Goal: Transaction & Acquisition: Purchase product/service

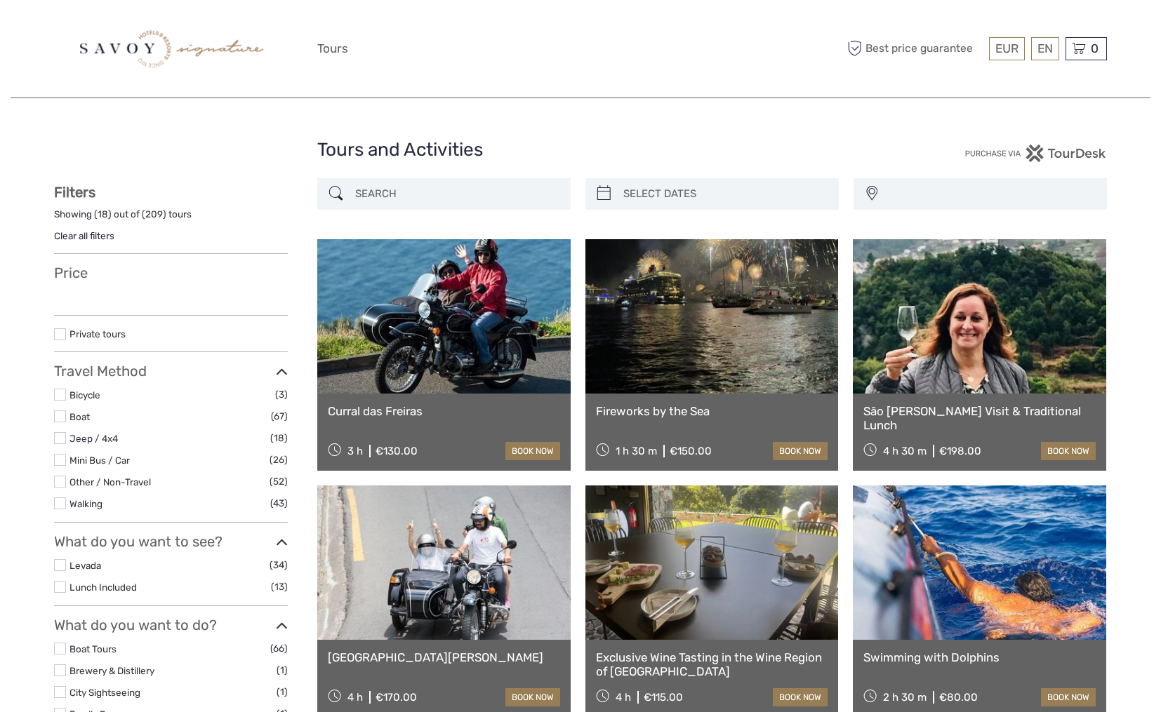
select select
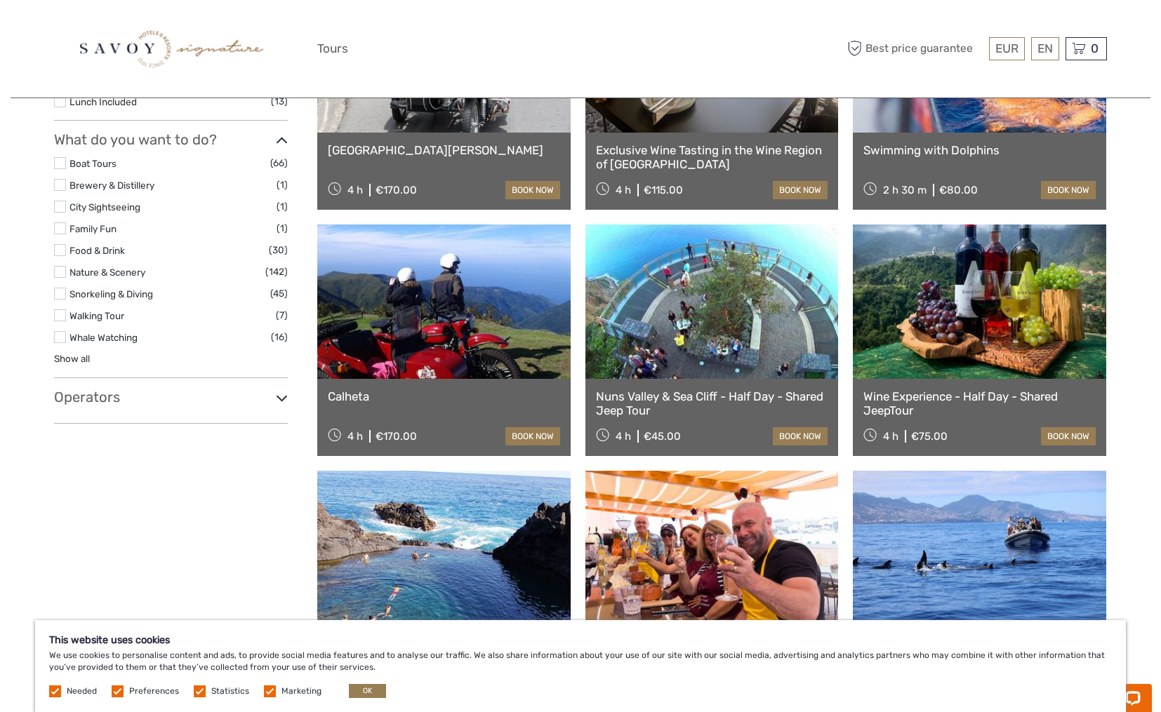
click at [111, 389] on h3 "Operators" at bounding box center [171, 397] width 234 height 17
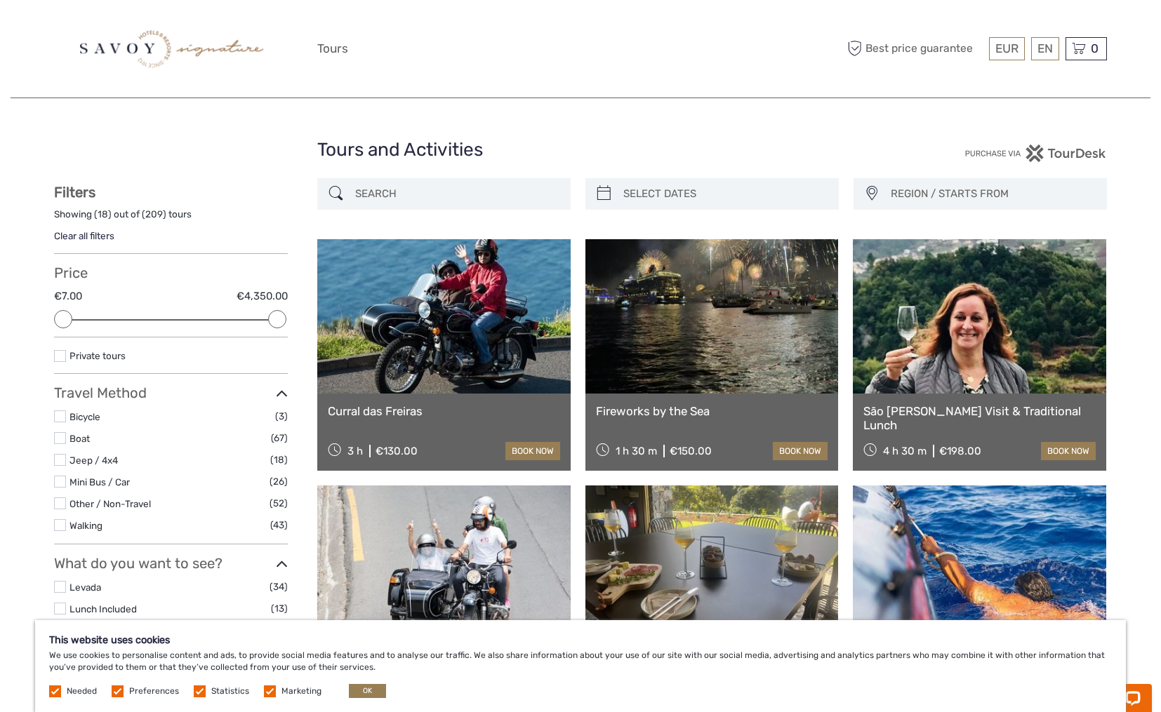
click at [878, 189] on div "REGION / STARTS FROM Madeira Madeira (Calheta) Madeira (Funchal) Madeira (Porto…" at bounding box center [979, 194] width 253 height 32
click at [912, 195] on span "REGION / STARTS FROM" at bounding box center [991, 193] width 215 height 23
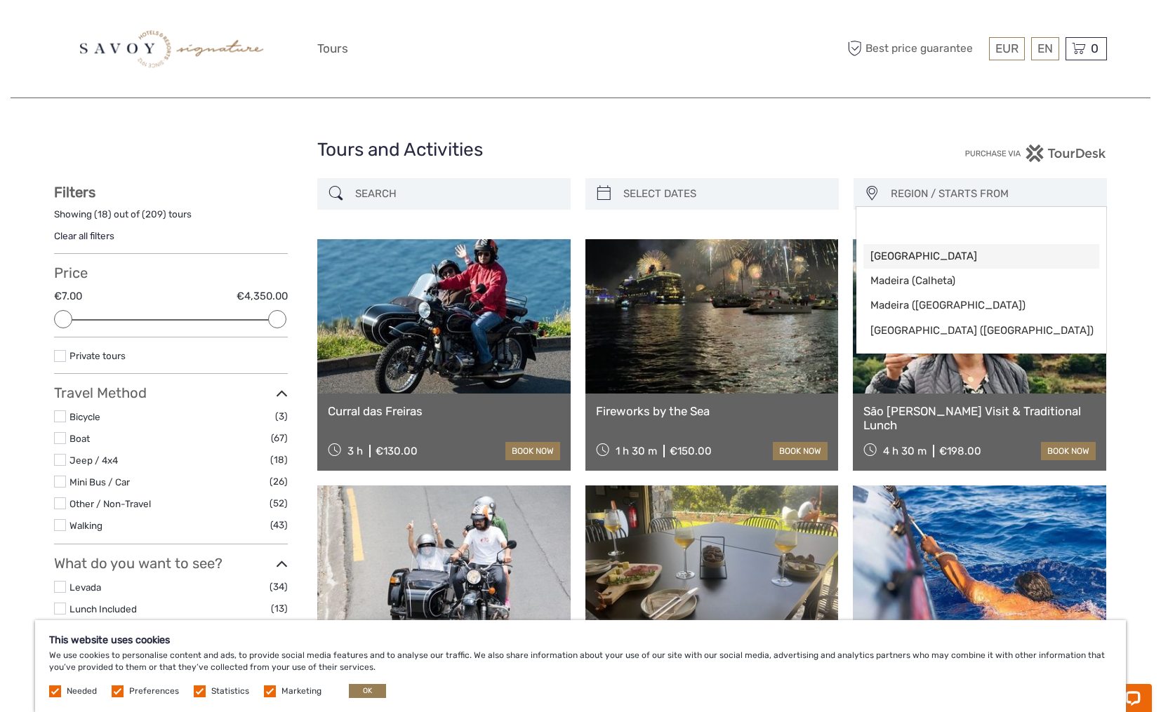
click at [921, 246] on link "Madeira" at bounding box center [981, 256] width 236 height 25
select select "Madeira"
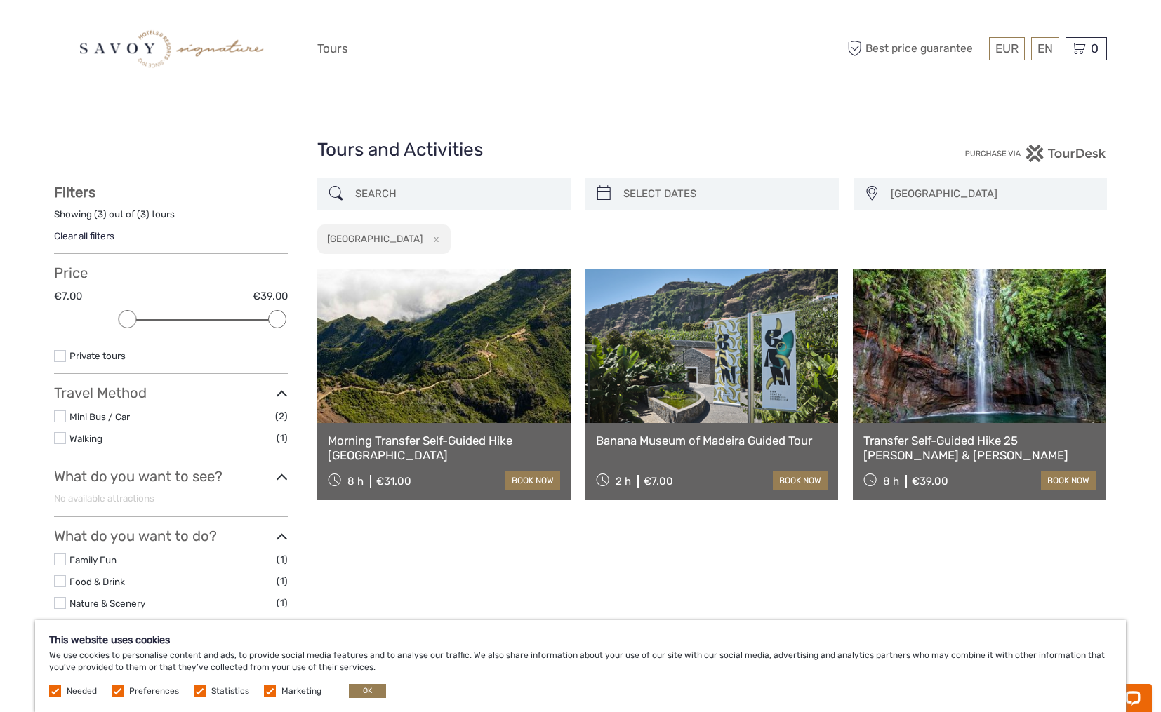
click at [831, 176] on div "Tours and Activities" at bounding box center [580, 155] width 526 height 45
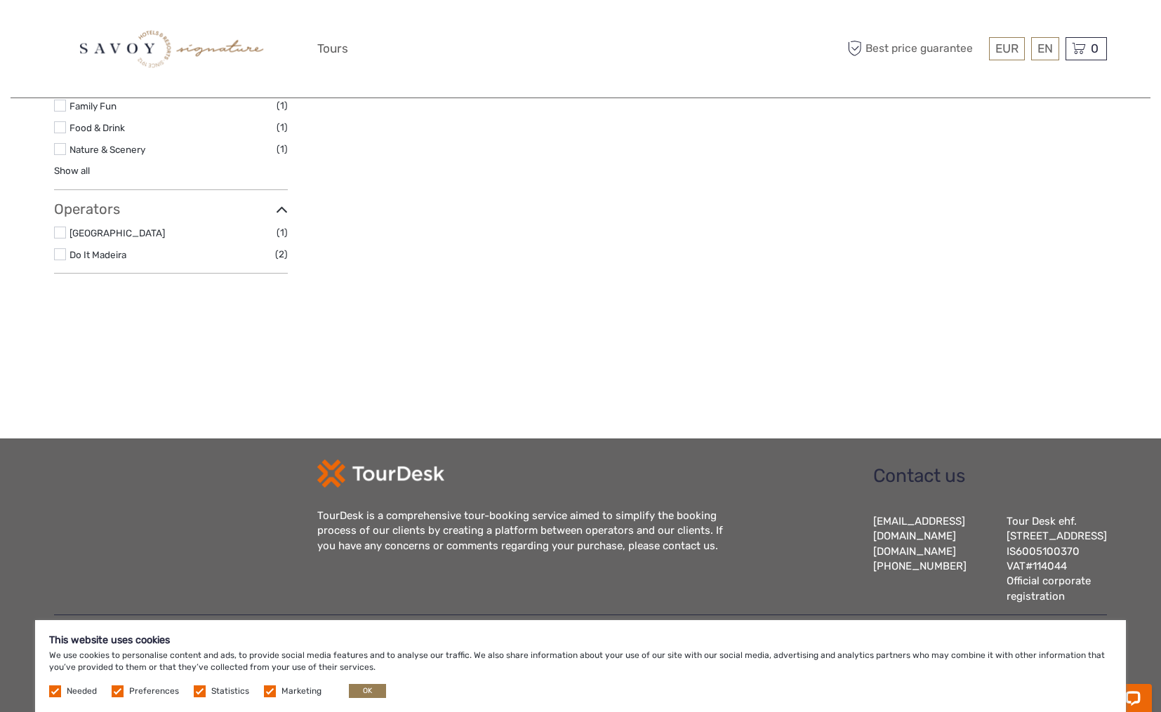
scroll to position [6, 0]
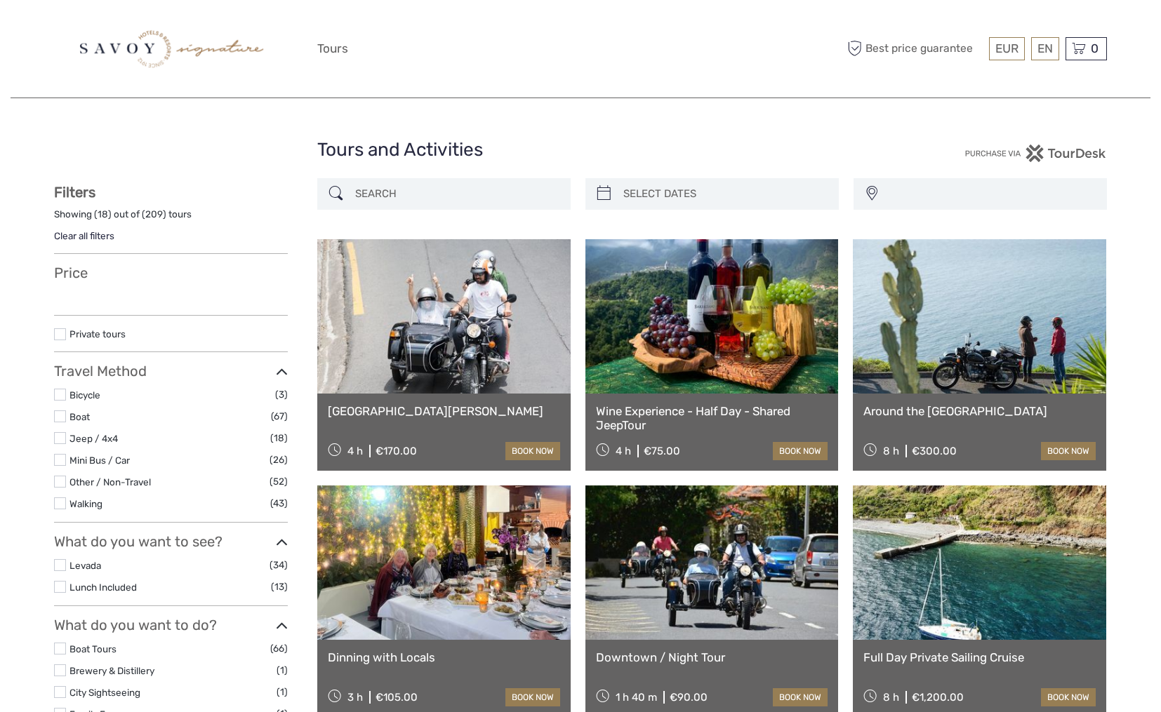
select select
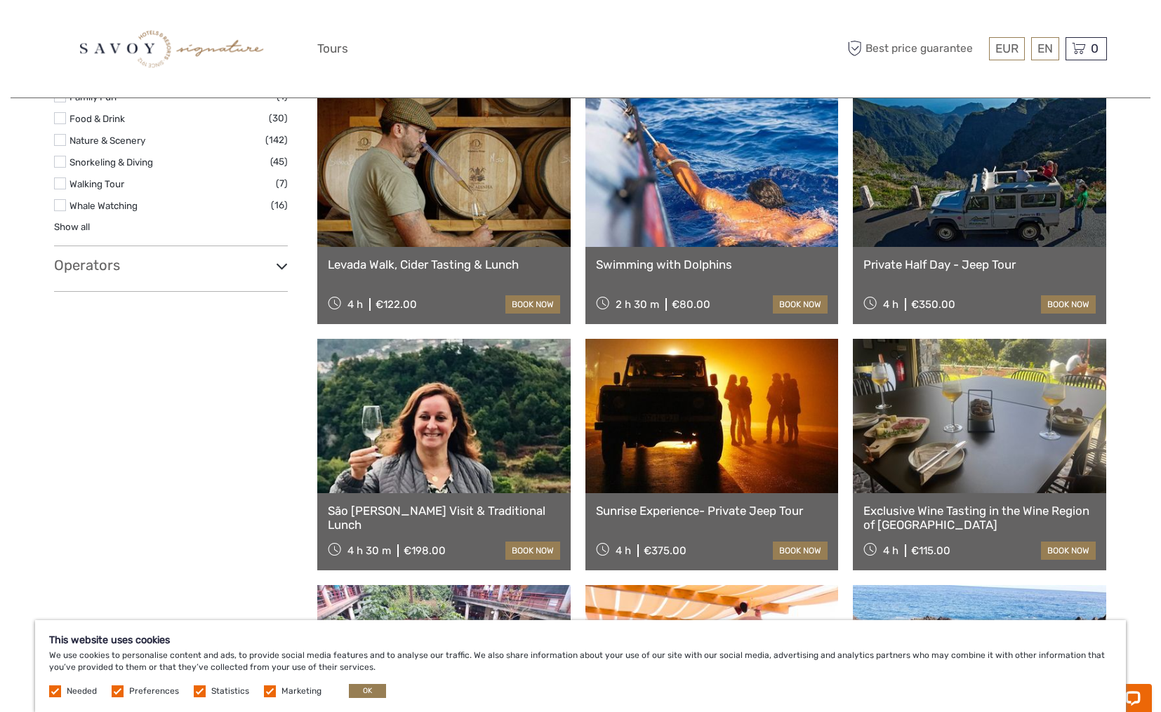
click at [87, 257] on h3 "Operators" at bounding box center [171, 265] width 234 height 17
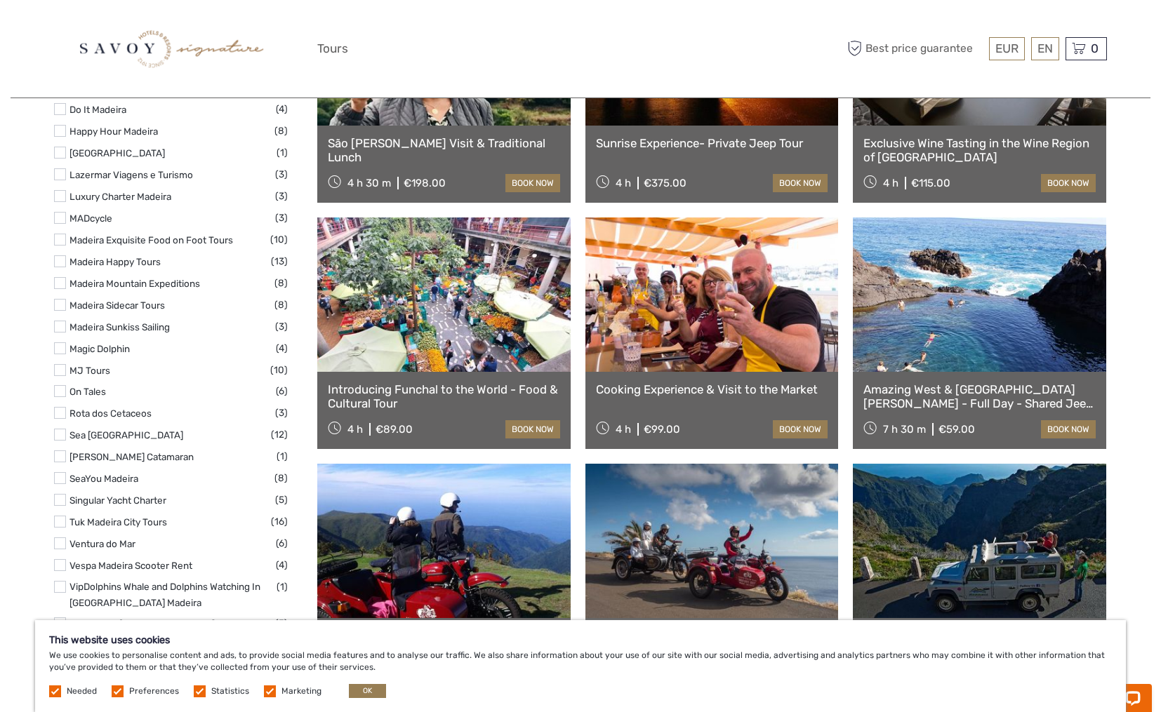
scroll to position [1013, 0]
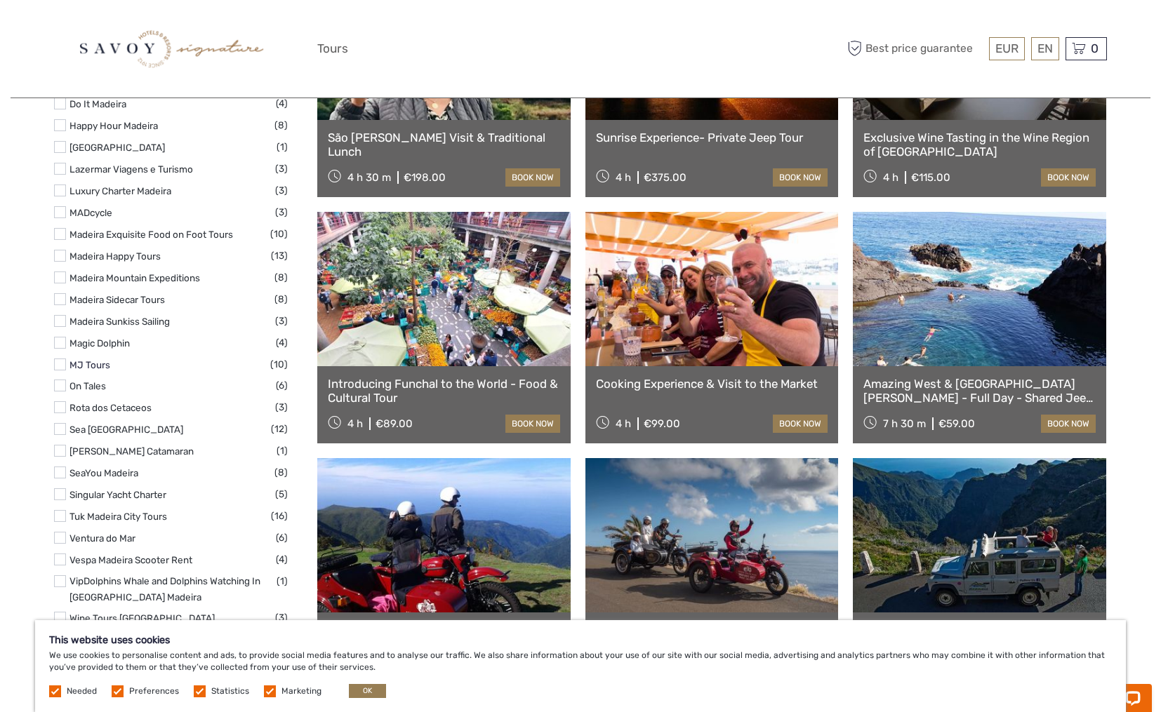
click at [89, 359] on link "MJ Tours" at bounding box center [89, 364] width 41 height 11
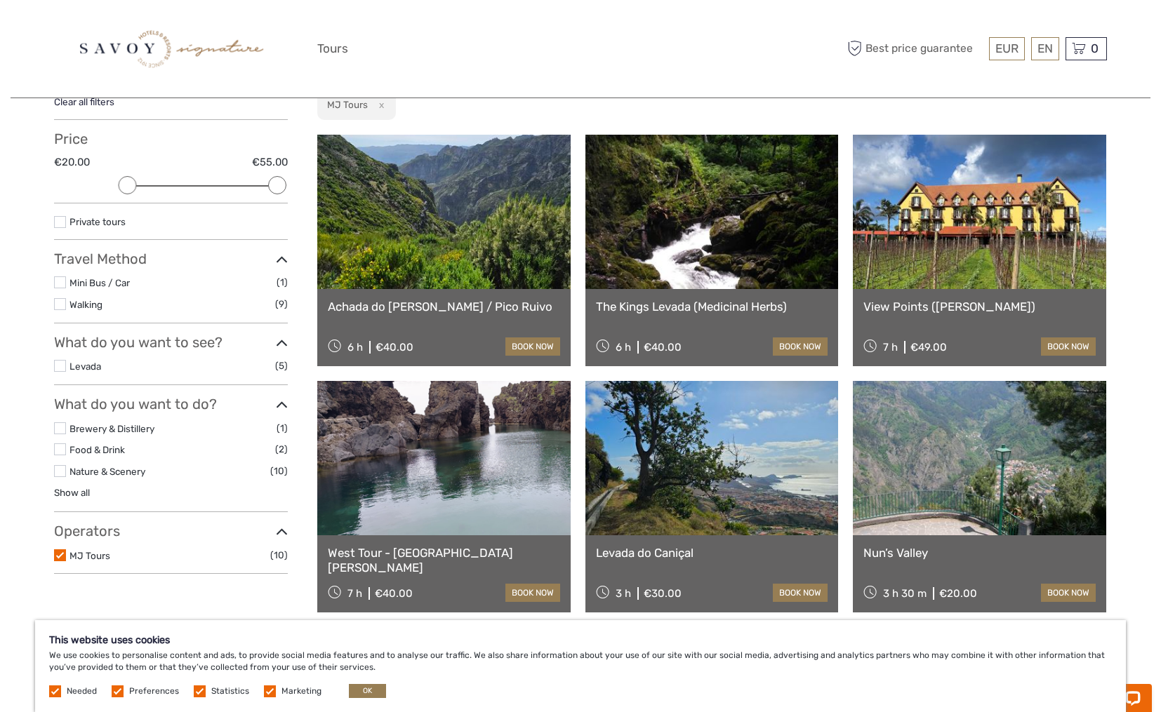
scroll to position [135, 0]
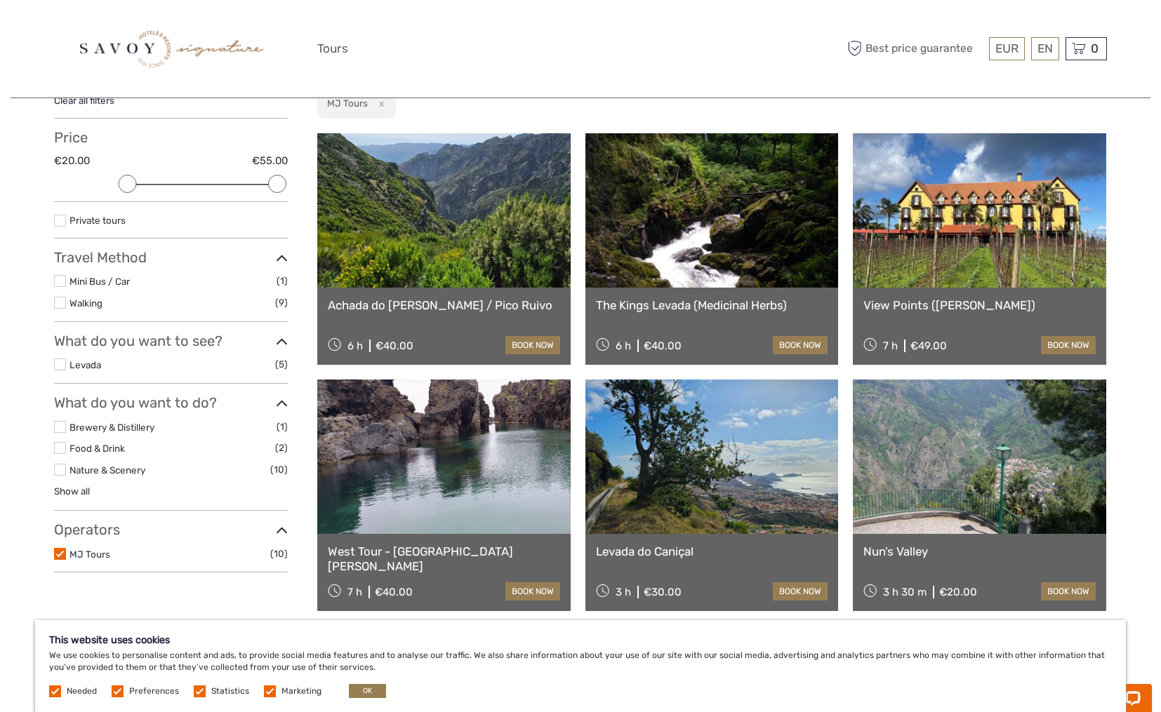
click at [406, 465] on link at bounding box center [443, 457] width 253 height 154
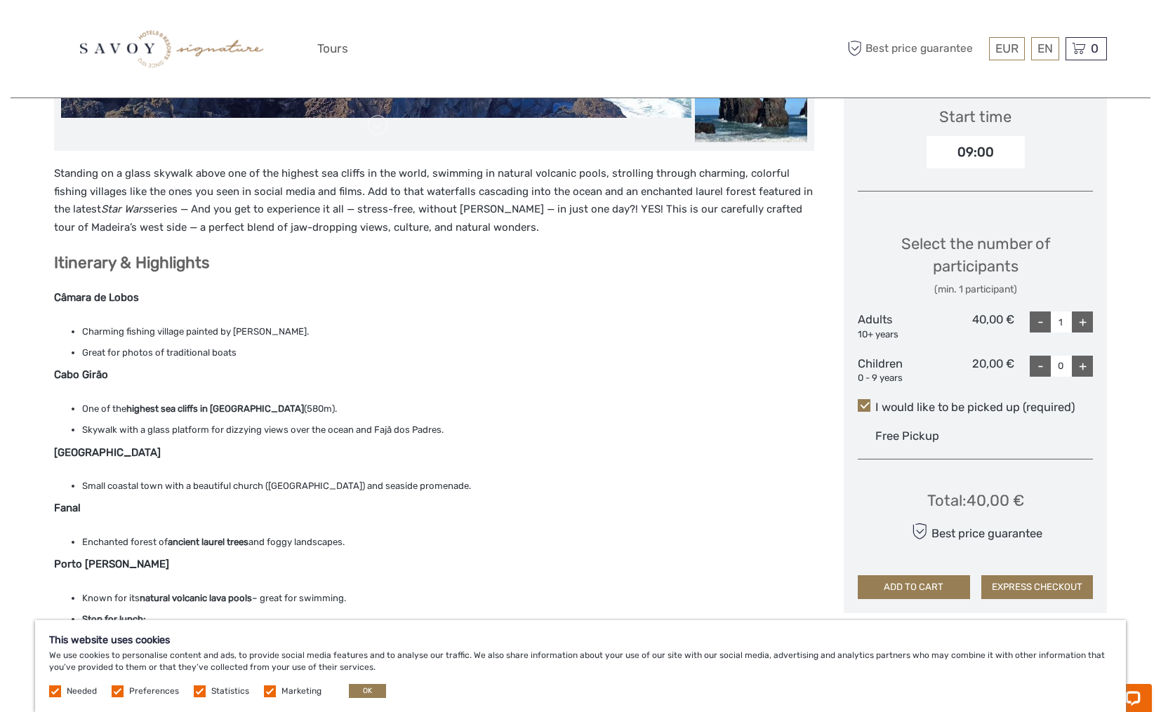
scroll to position [477, 0]
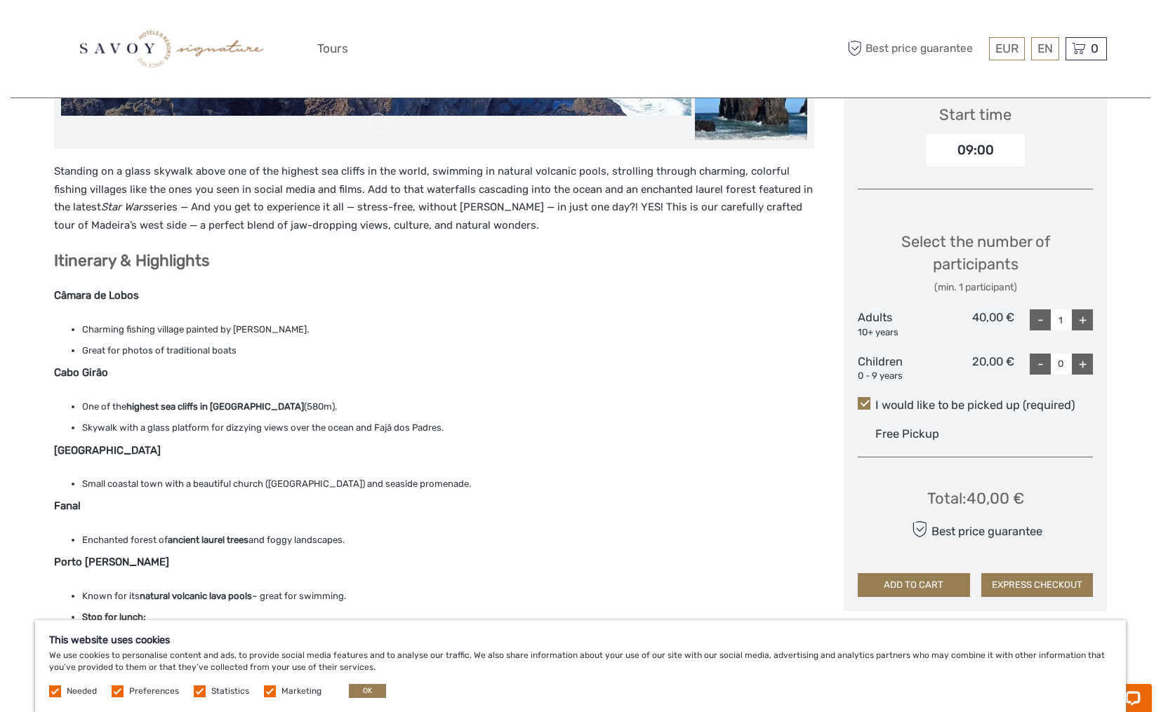
click at [1018, 576] on button "EXPRESS CHECKOUT" at bounding box center [1037, 585] width 112 height 24
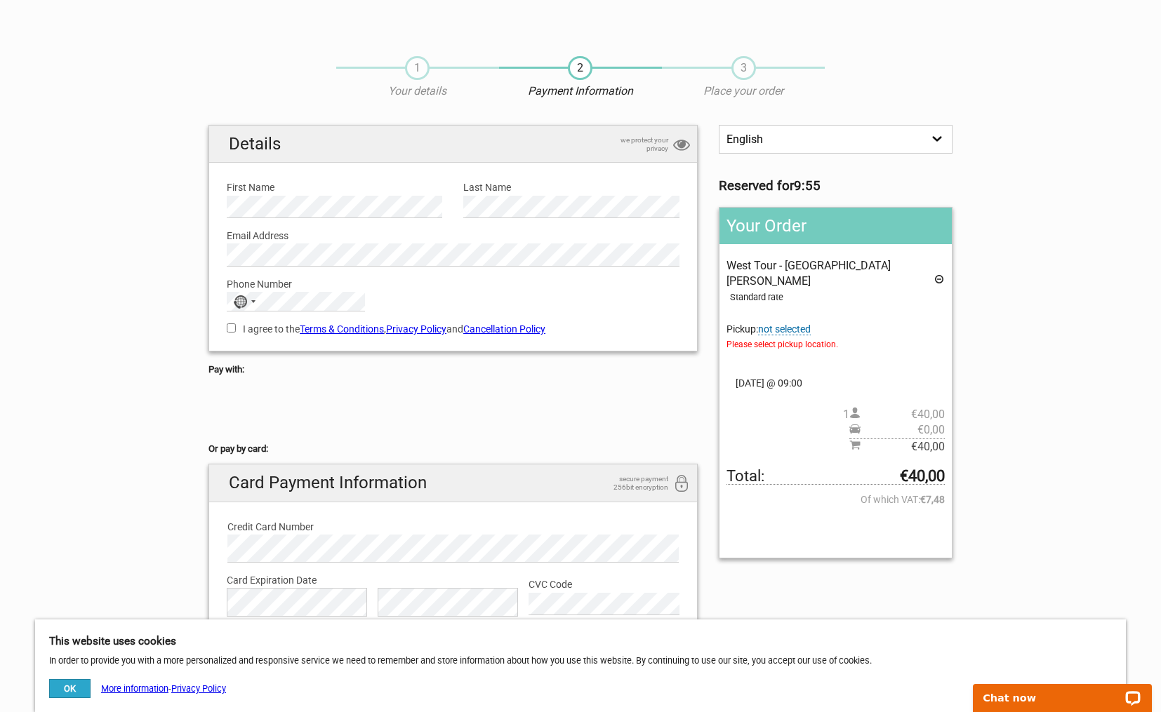
select select "/es/HandleOrder/Info/657830/42980c5bece2eb21392a3089f7fd76ab"
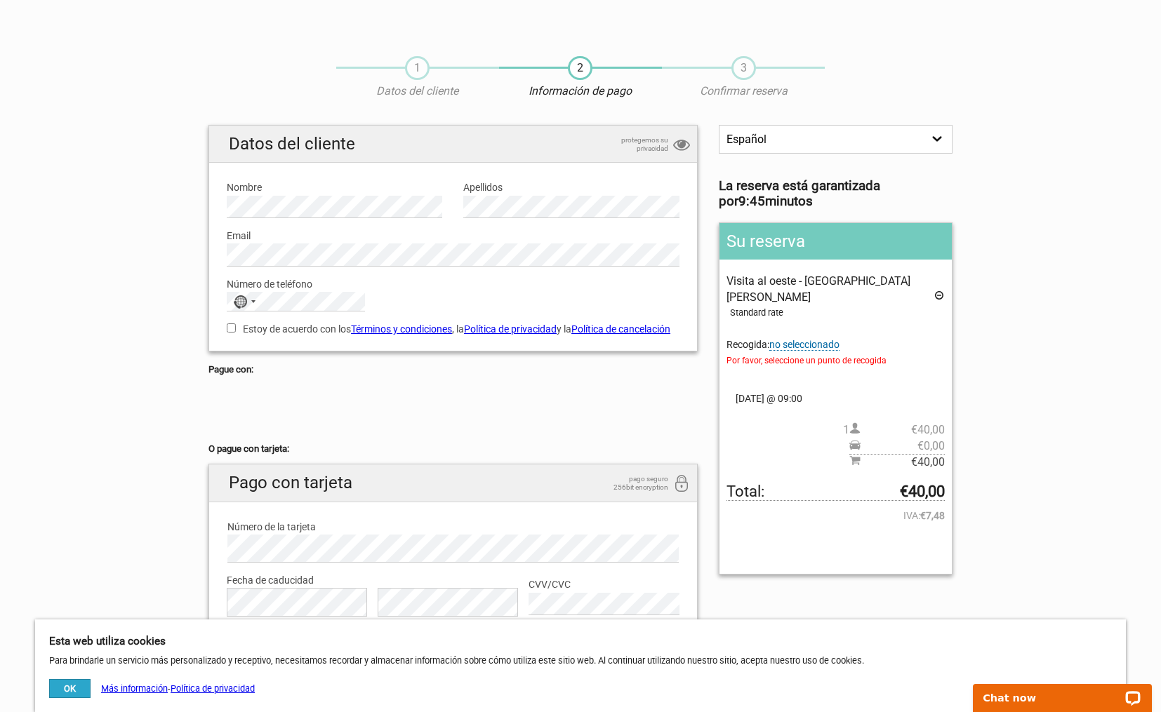
click at [940, 290] on icon at bounding box center [938, 297] width 11 height 15
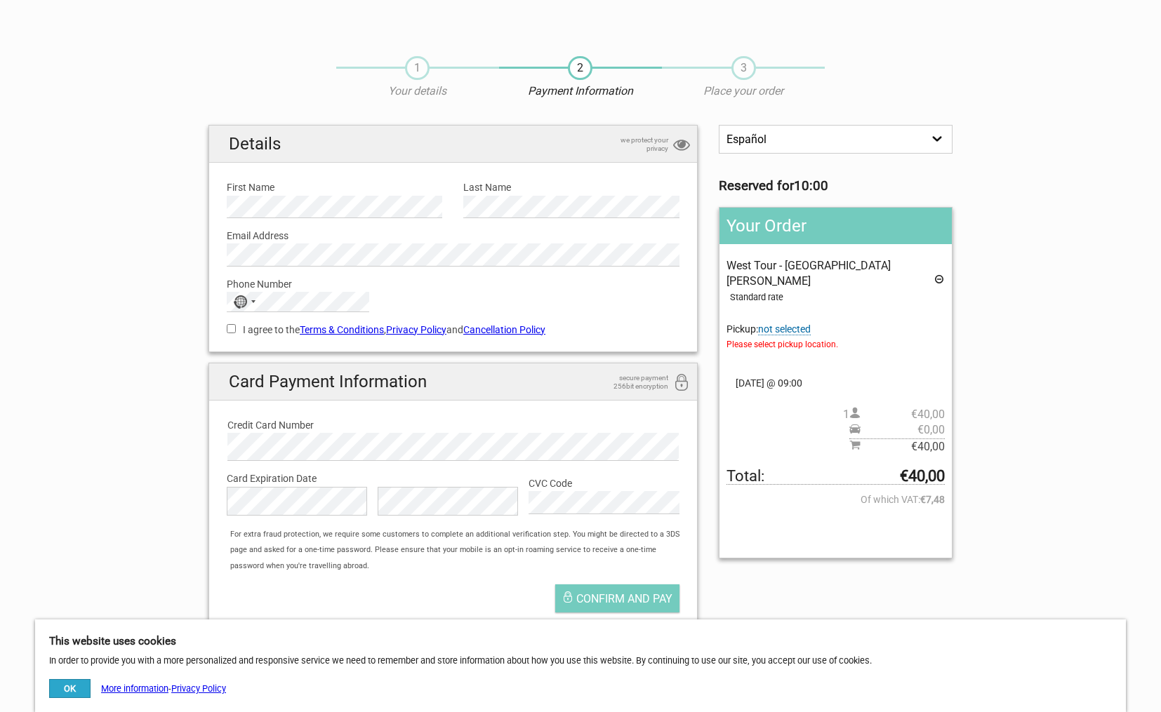
select select "/es/HandleOrder/Info/657830/42980c5bece2eb21392a3089f7fd76ab"
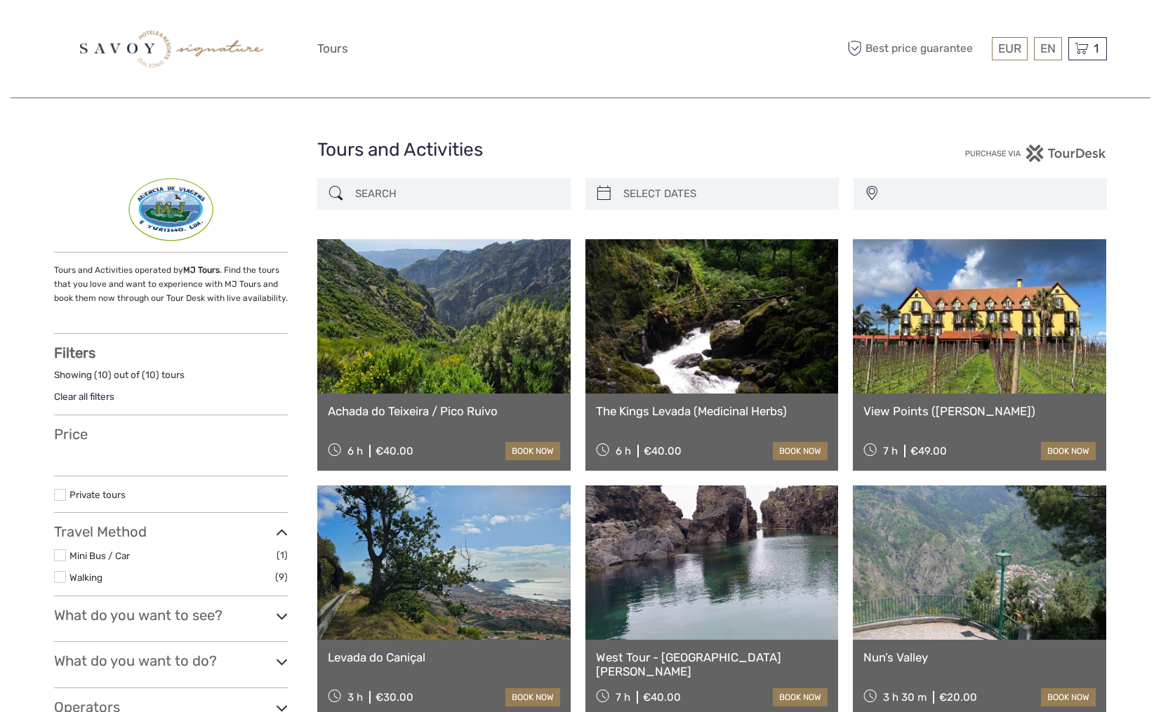
select select
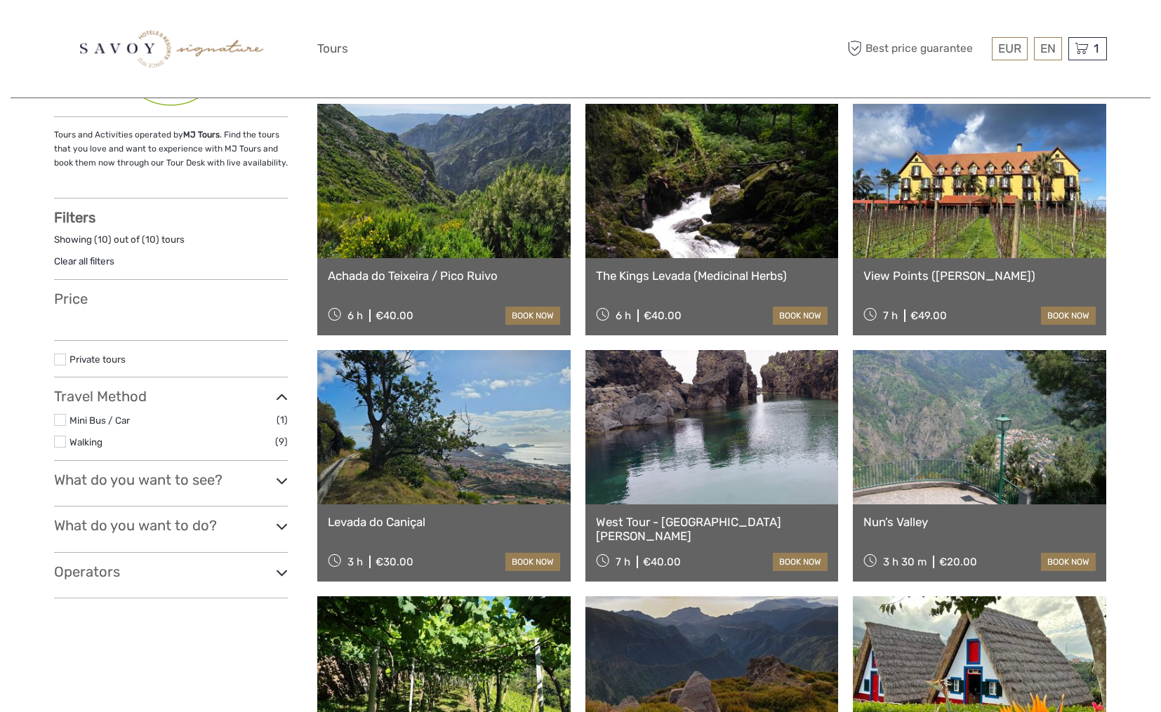
select select
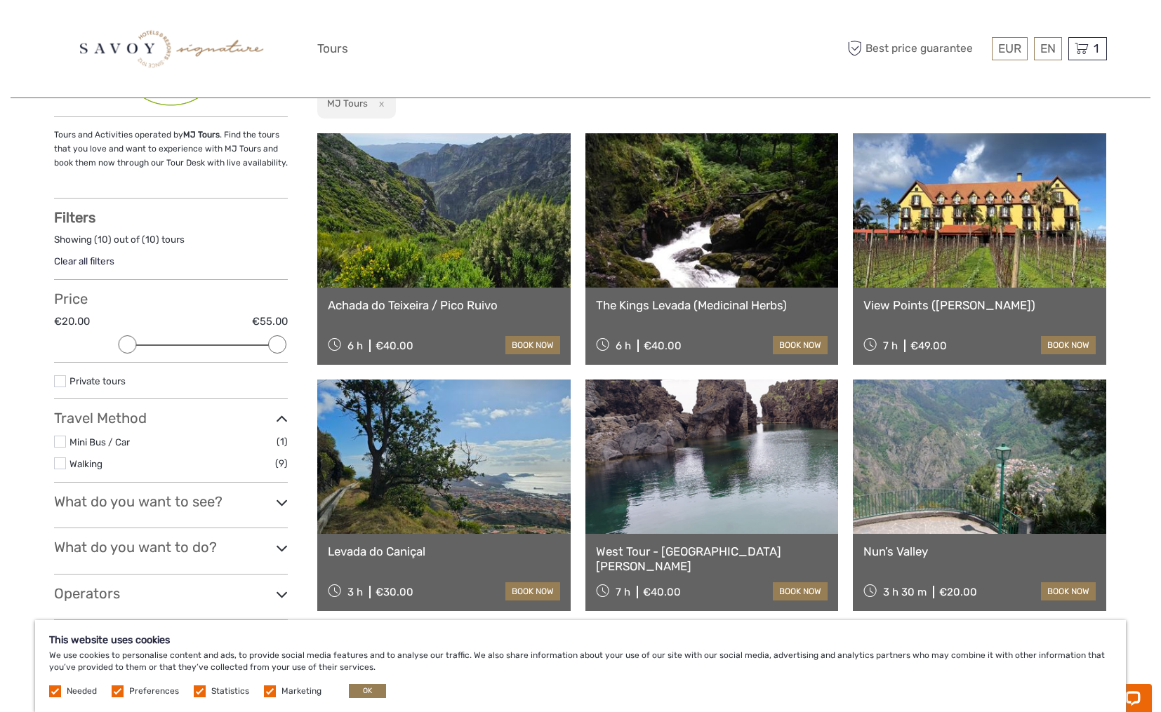
scroll to position [0, 0]
click at [493, 247] on link at bounding box center [443, 210] width 253 height 154
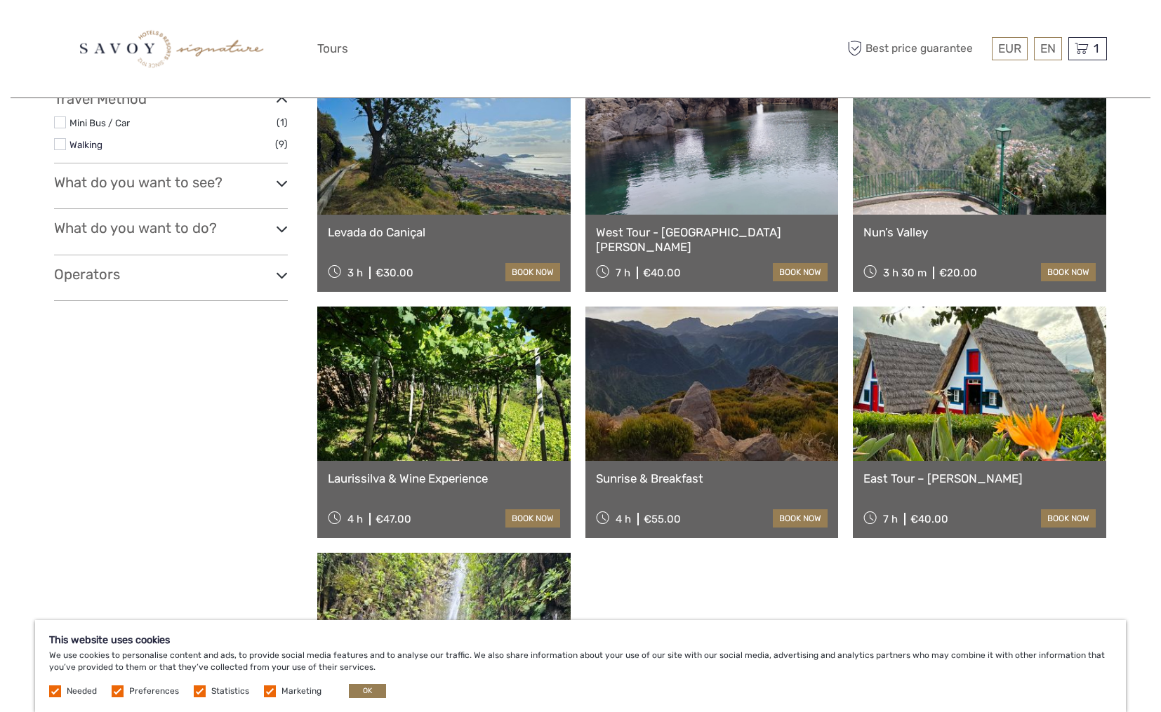
scroll to position [535, 0]
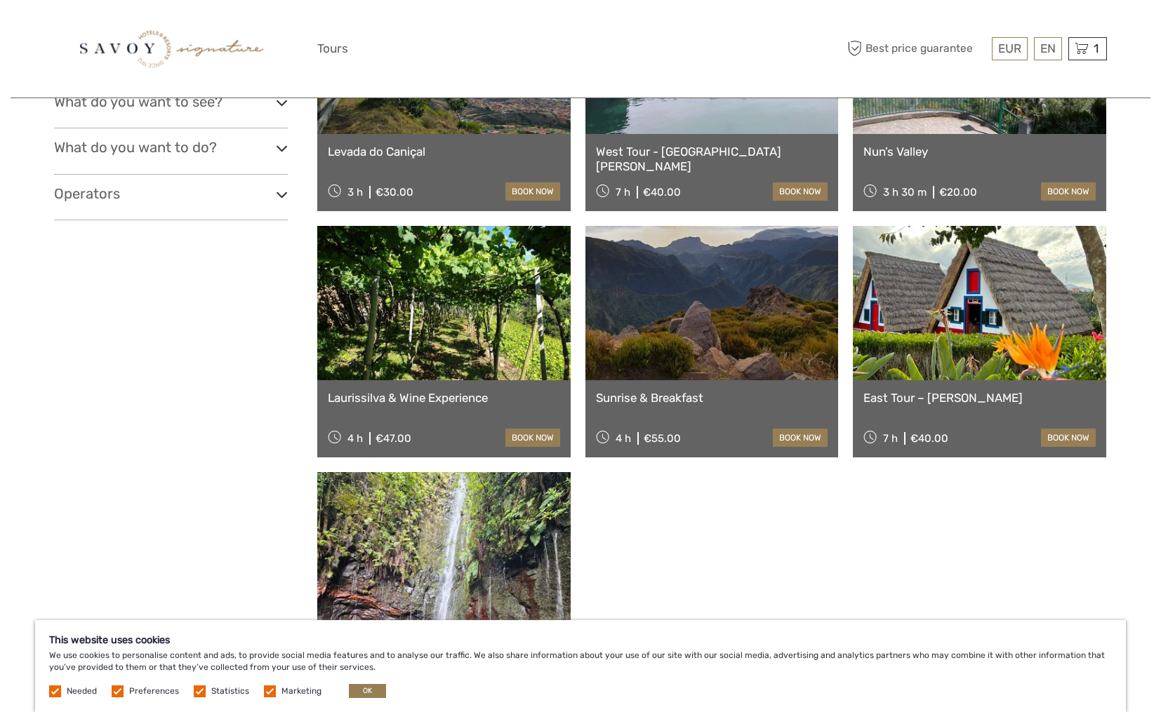
click at [160, 221] on div "Tours and Activities operated by MJ Tours . Find the tours that you love and wa…" at bounding box center [185, 184] width 263 height 1083
click at [176, 195] on h3 "Operators" at bounding box center [171, 193] width 234 height 17
click at [69, 209] on li "MJ Tours (10)" at bounding box center [171, 217] width 234 height 16
click at [58, 211] on label at bounding box center [60, 217] width 12 height 12
click at [0, 0] on input "checkbox" at bounding box center [0, 0] width 0 height 0
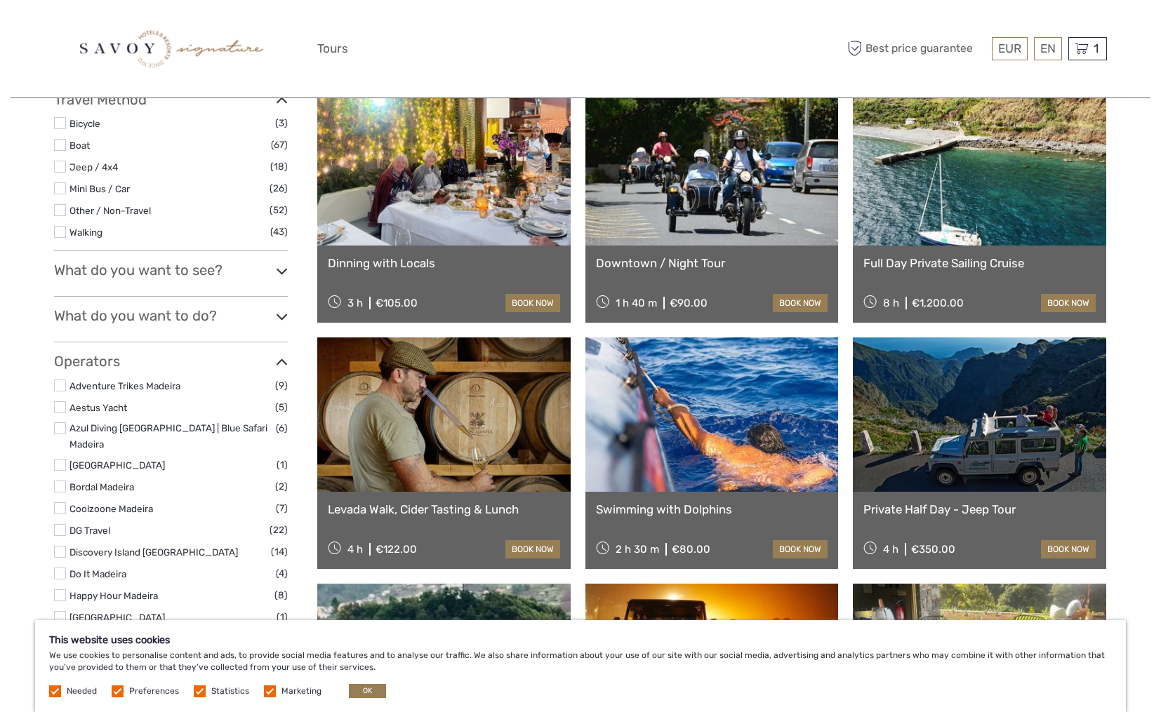
scroll to position [646, 0]
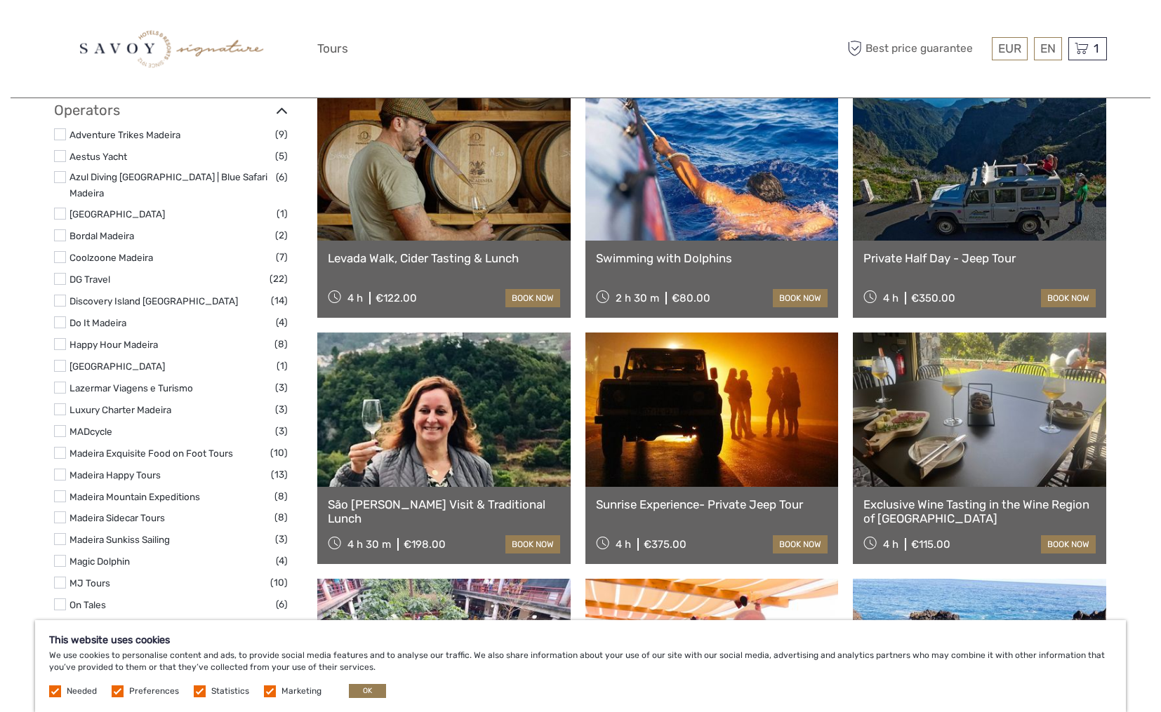
click at [704, 489] on div "Sunrise Experience- Private Jeep Tour 4 h €375.00 book now" at bounding box center [711, 525] width 253 height 77
click at [493, 408] on link at bounding box center [443, 410] width 253 height 154
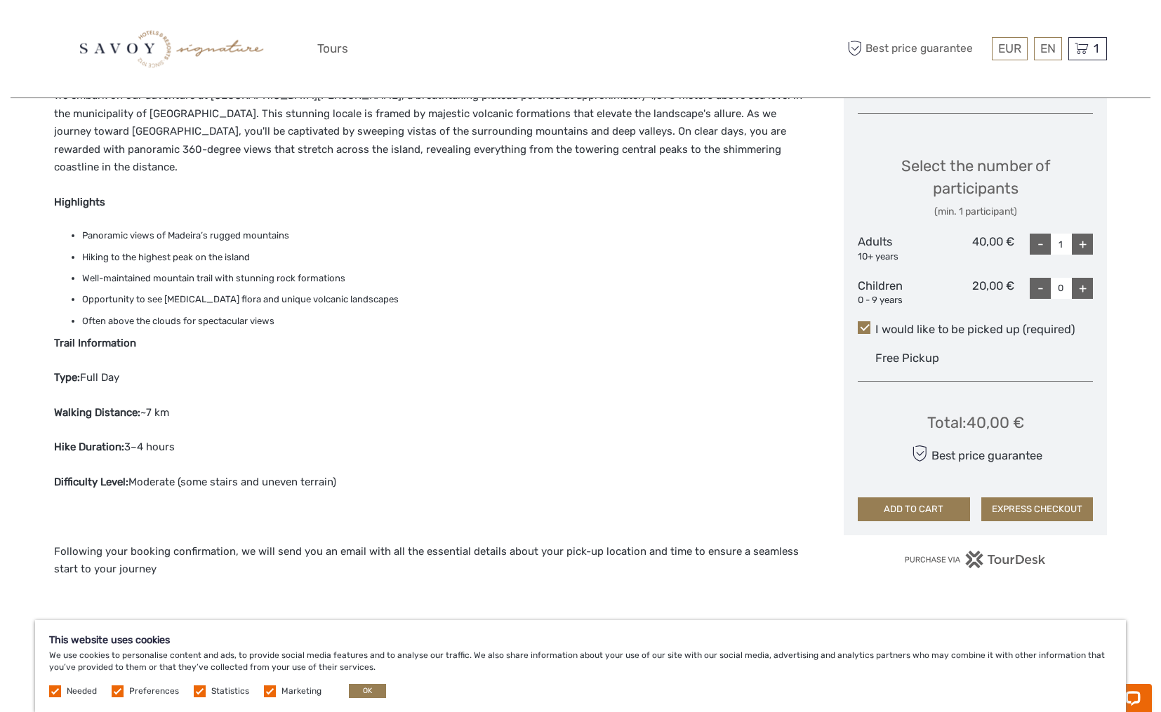
scroll to position [588, 0]
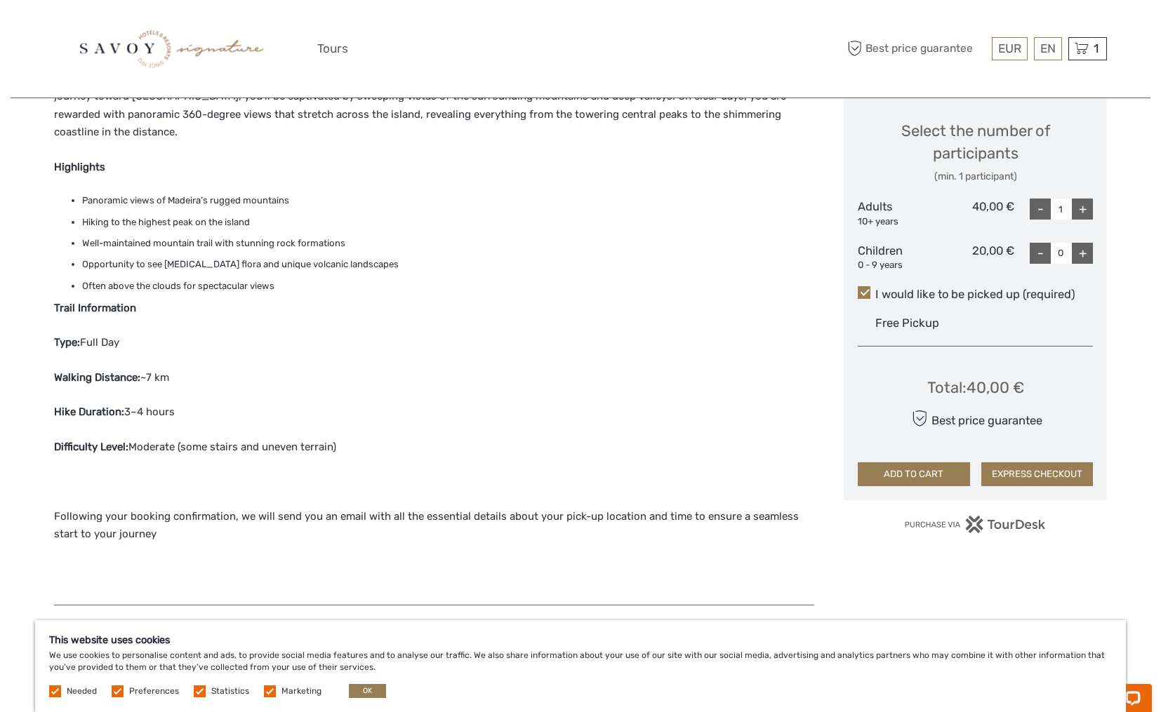
click at [866, 286] on span at bounding box center [863, 292] width 13 height 13
click at [875, 289] on input "I would like to be picked up (required)" at bounding box center [875, 289] width 0 height 0
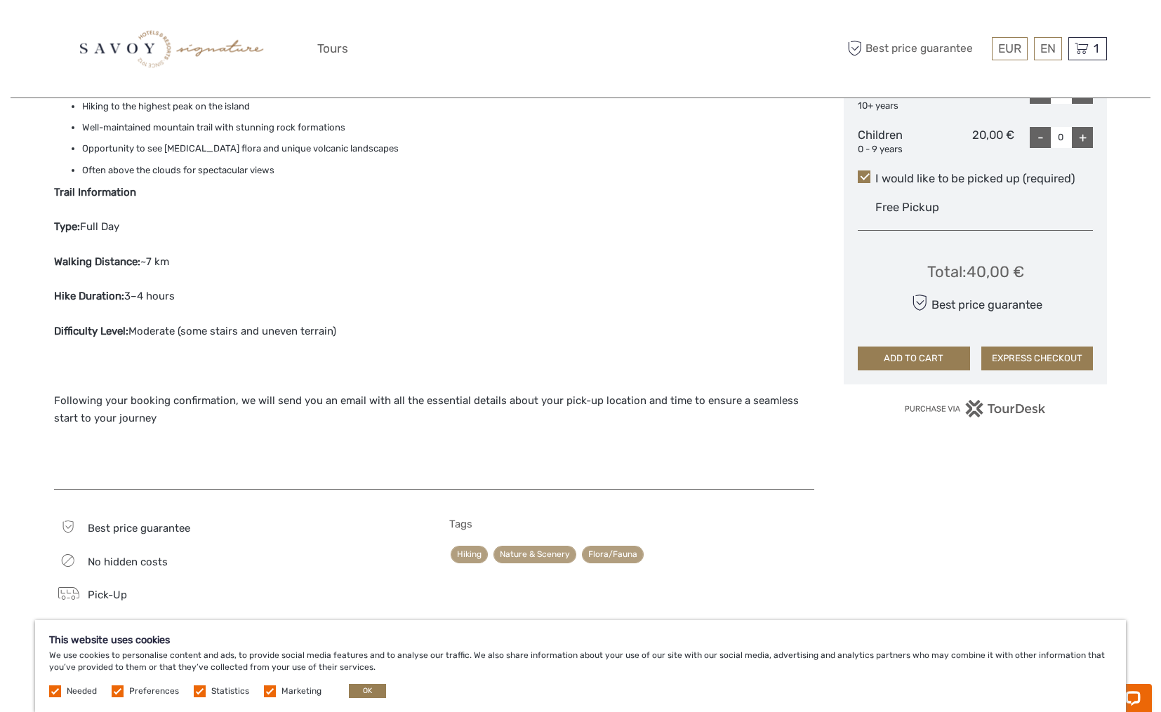
scroll to position [705, 0]
click at [1041, 349] on button "EXPRESS CHECKOUT" at bounding box center [1037, 357] width 112 height 24
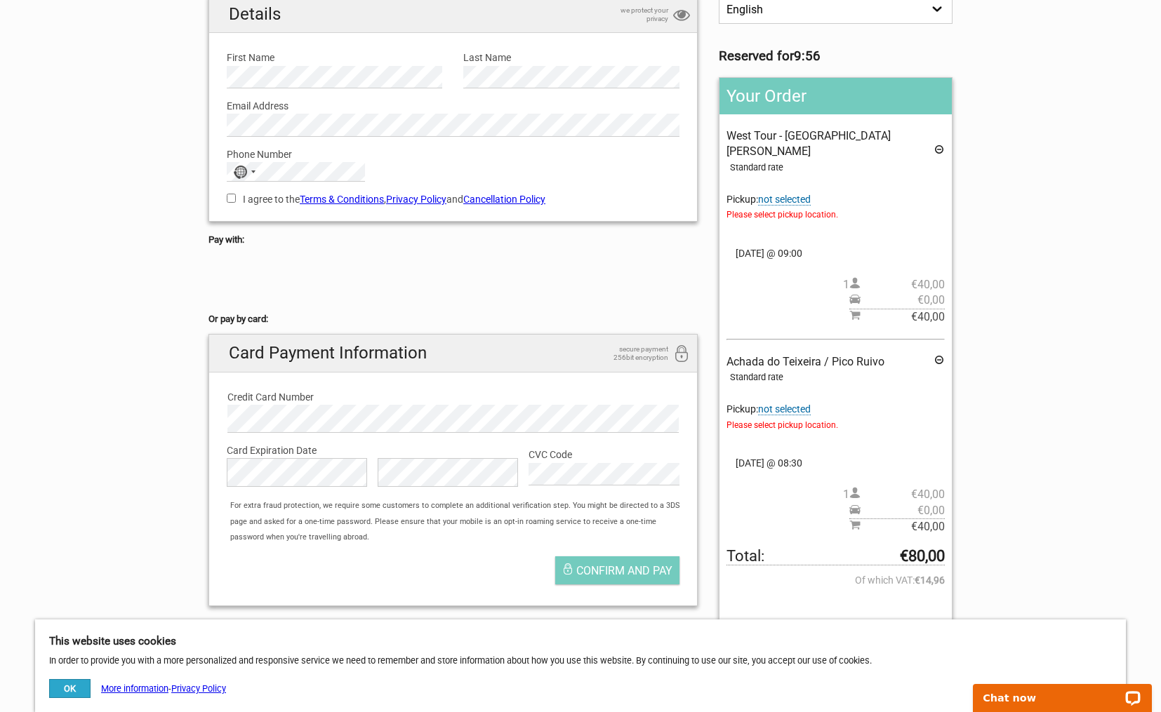
scroll to position [128, 0]
click at [802, 405] on span "not selected" at bounding box center [784, 411] width 53 height 12
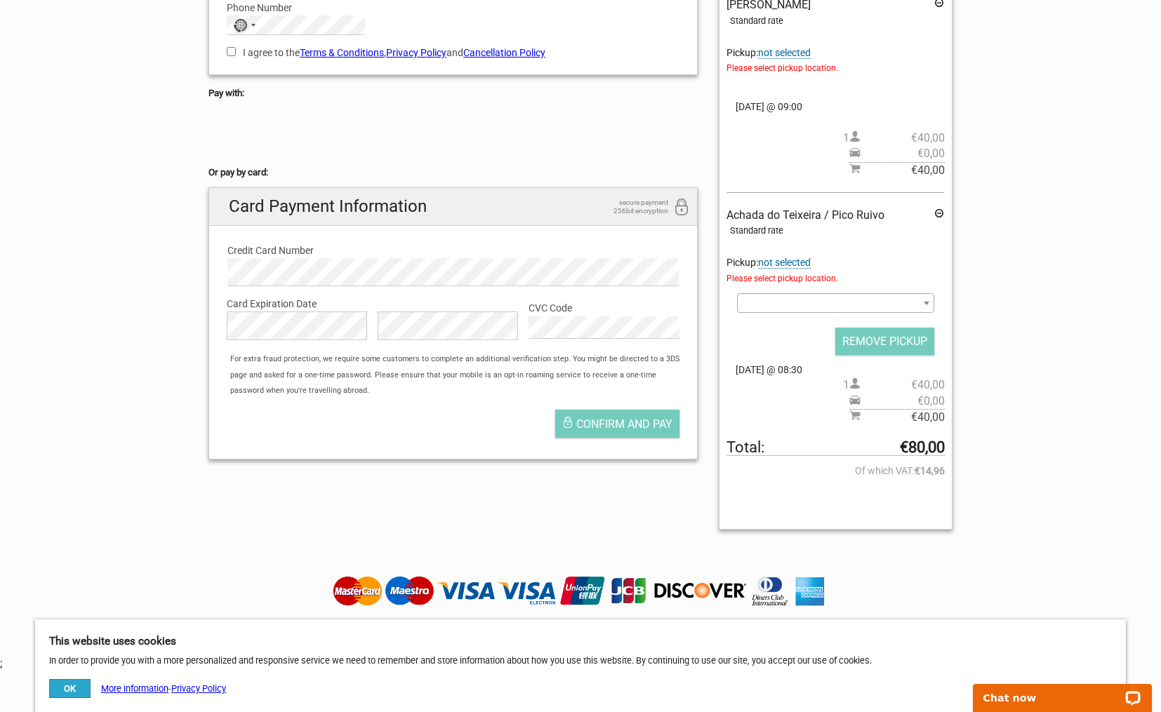
scroll to position [282, 0]
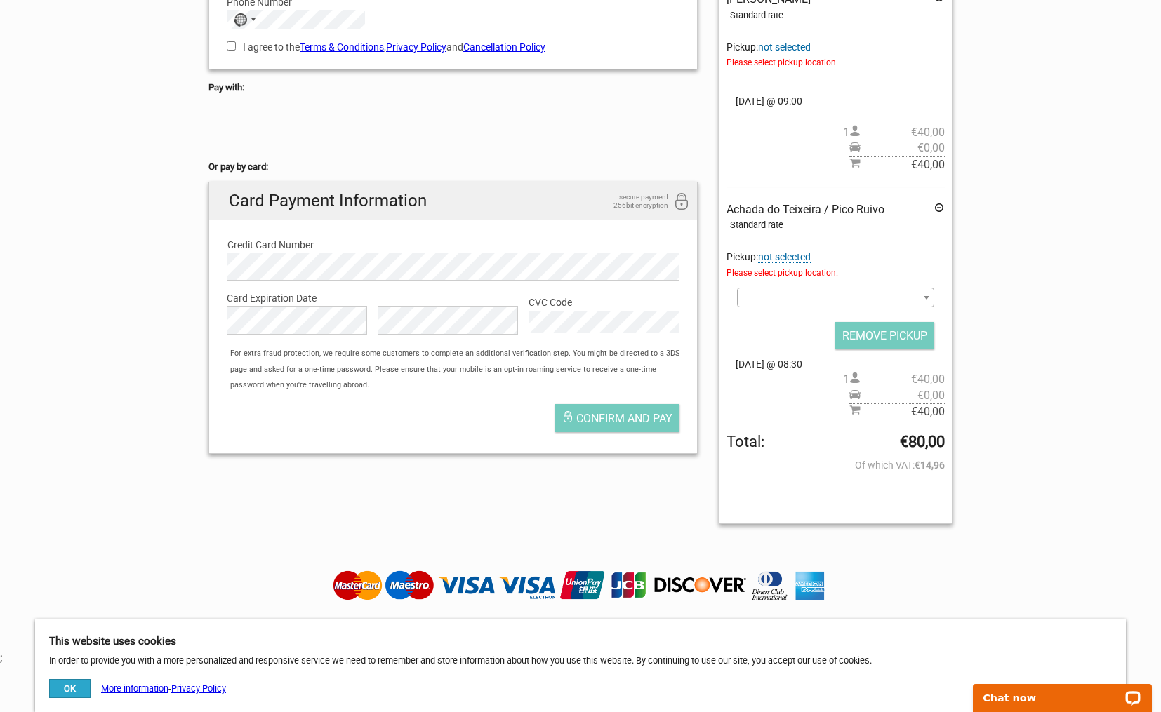
click at [916, 288] on span at bounding box center [835, 298] width 197 height 20
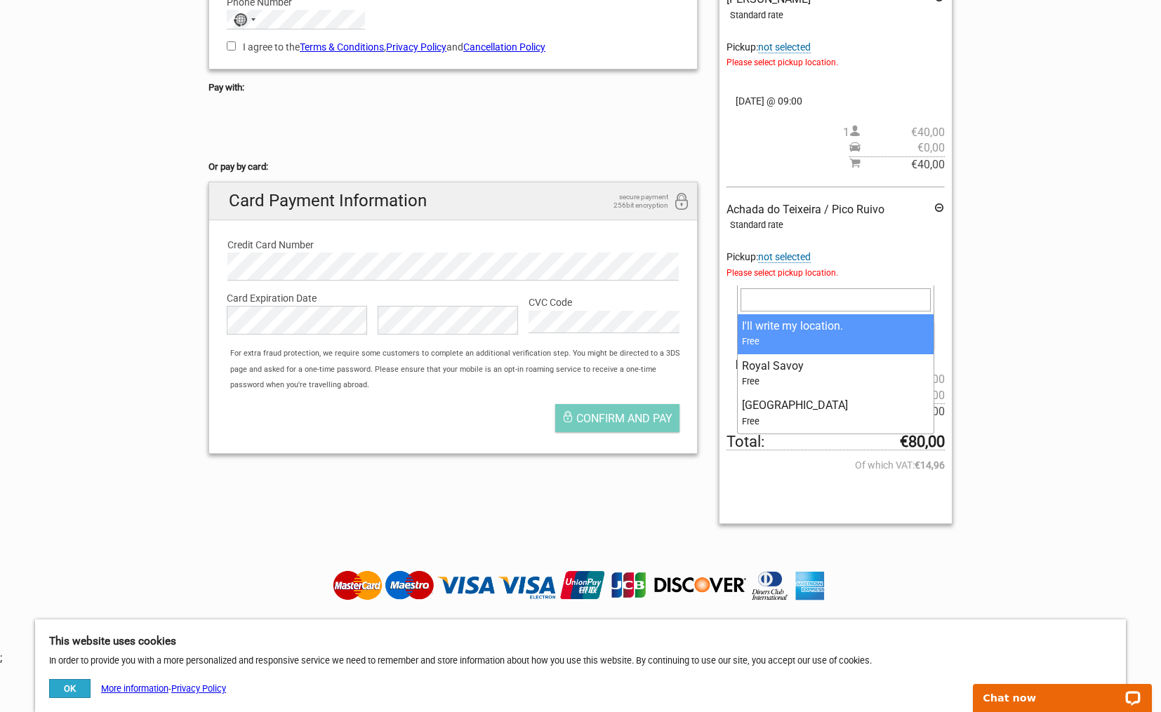
click at [1020, 260] on section "1 Your details 2 Payment Information 3 Place your order English Español Deutsch…" at bounding box center [580, 147] width 1161 height 775
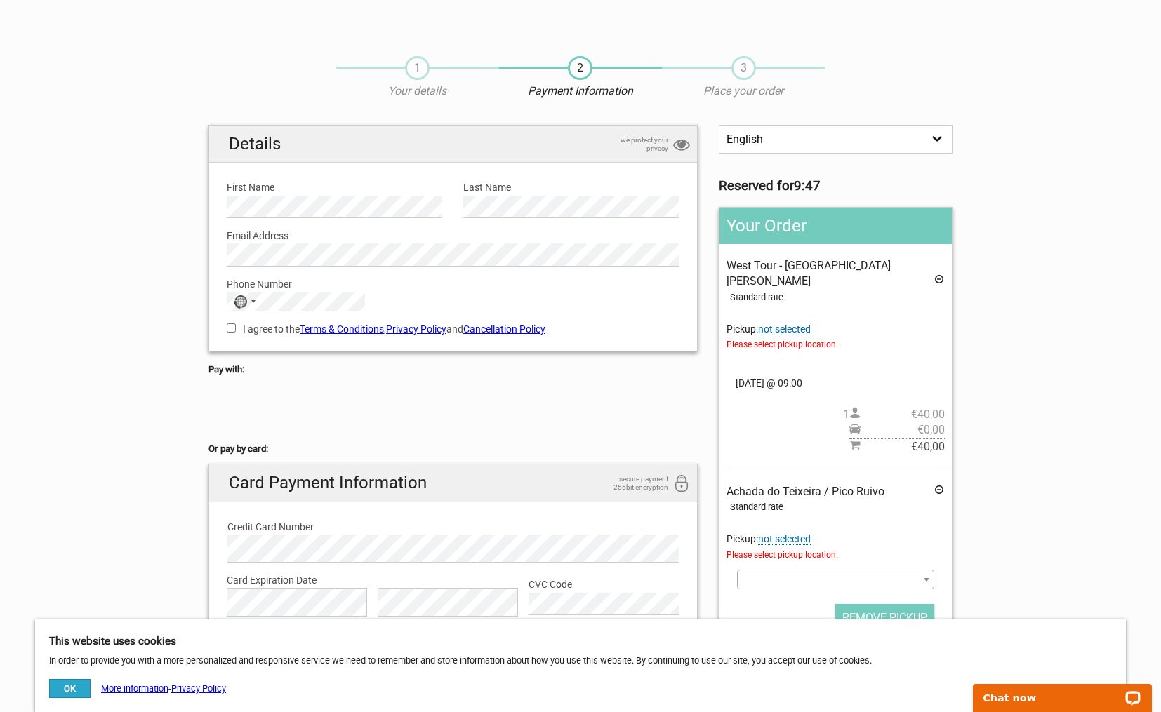
scroll to position [0, 0]
click at [1019, 81] on section "1 Your details 2 Payment Information 3 Place your order English Español Deutsch…" at bounding box center [580, 429] width 1161 height 775
select select "/de/HandleOrder/Info/657834/f4a5fe34c081cbf4425cad9ae9e35e94"
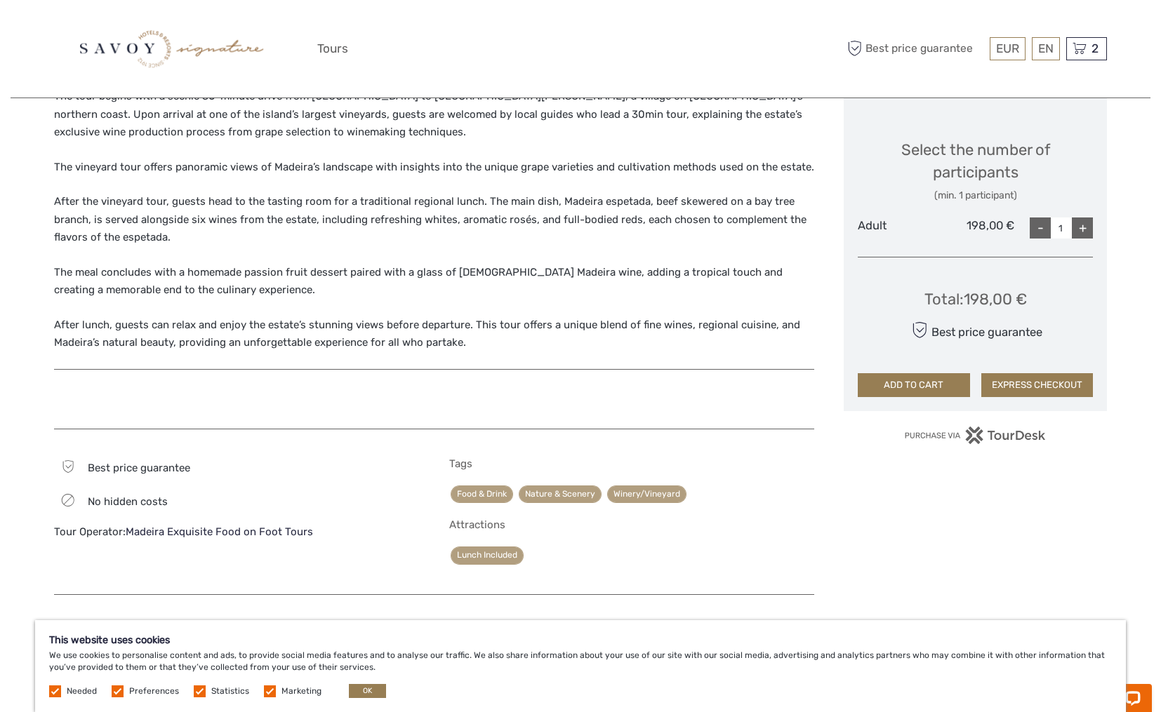
scroll to position [571, 0]
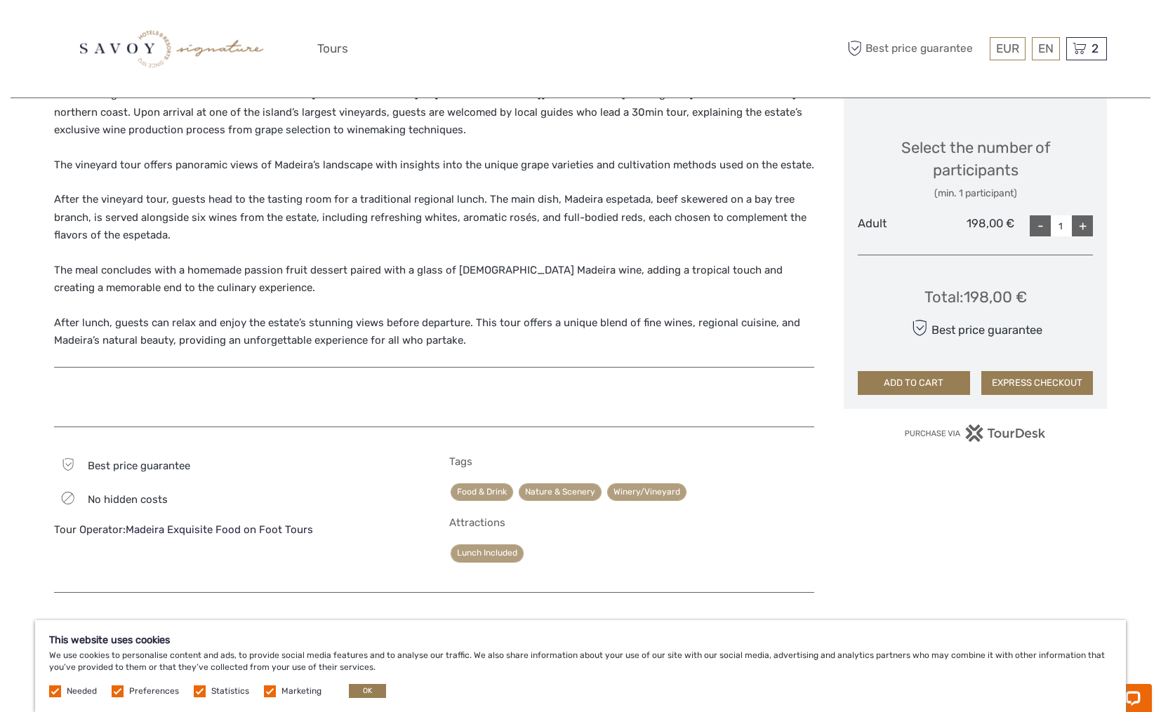
click at [1050, 373] on button "EXPRESS CHECKOUT" at bounding box center [1037, 383] width 112 height 24
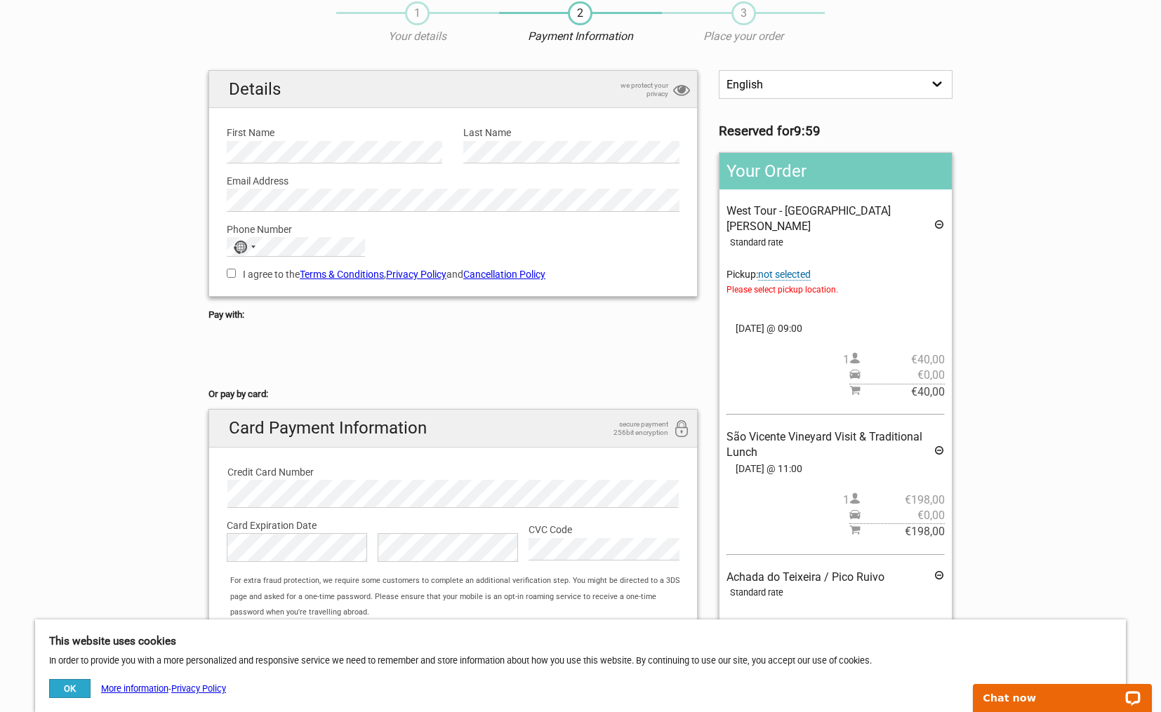
scroll to position [58, 0]
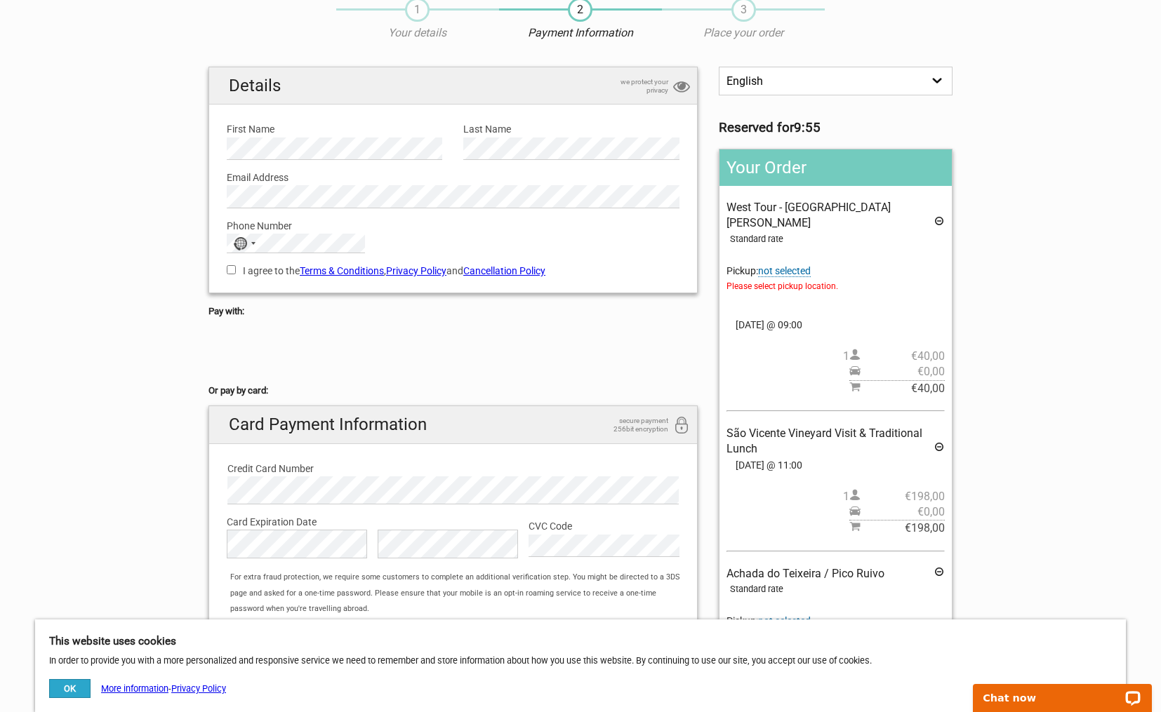
click at [937, 215] on icon at bounding box center [938, 222] width 11 height 15
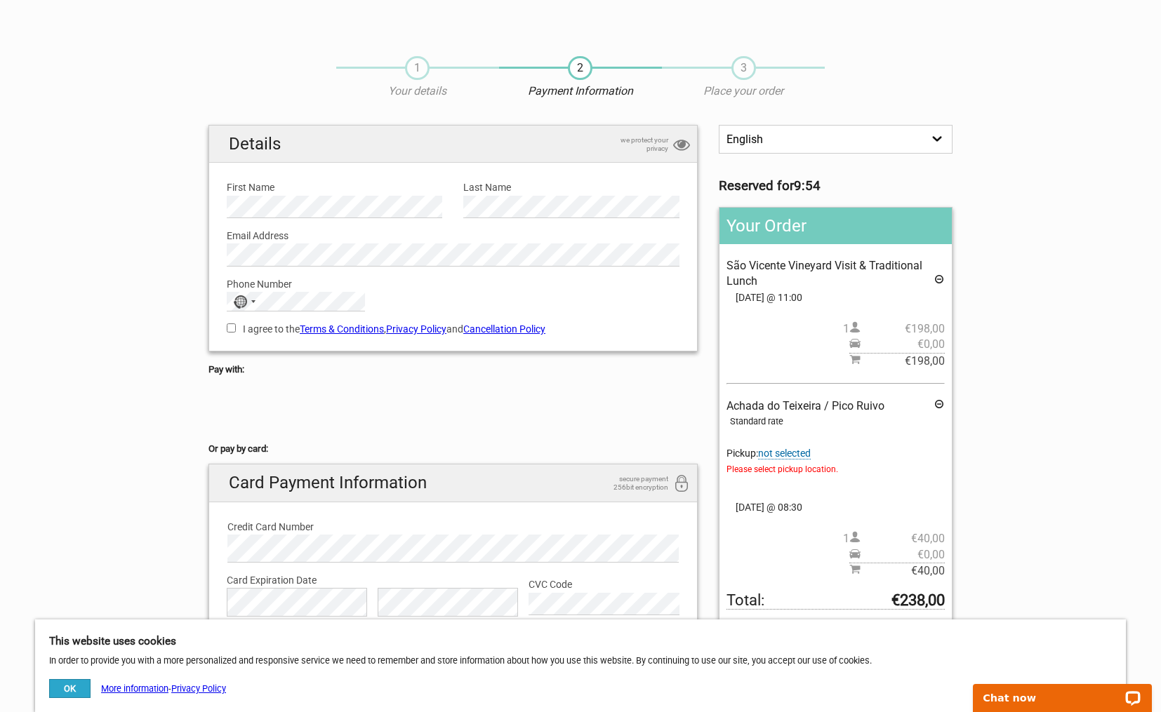
select select "/es/HandleOrder/Info/657835/944f2028198b1c84aeac1b267b70d3bc"
